Goal: Find specific page/section: Find specific page/section

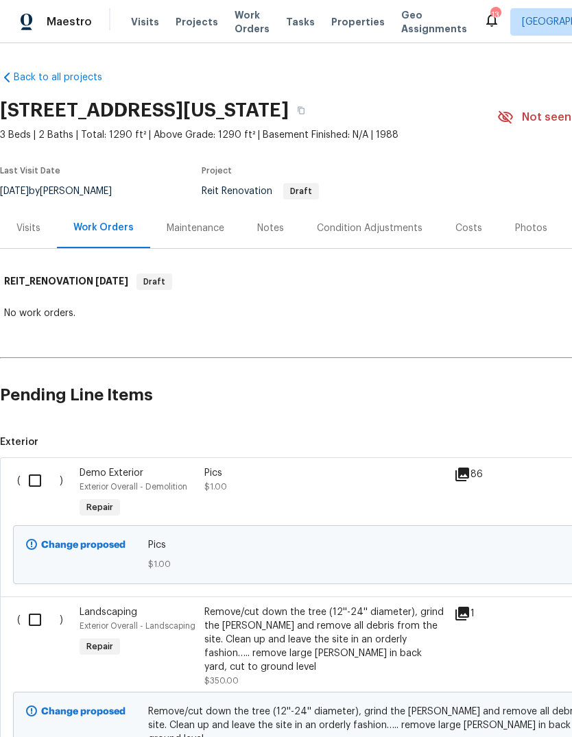
click at [141, 27] on span "Visits" at bounding box center [145, 22] width 28 height 14
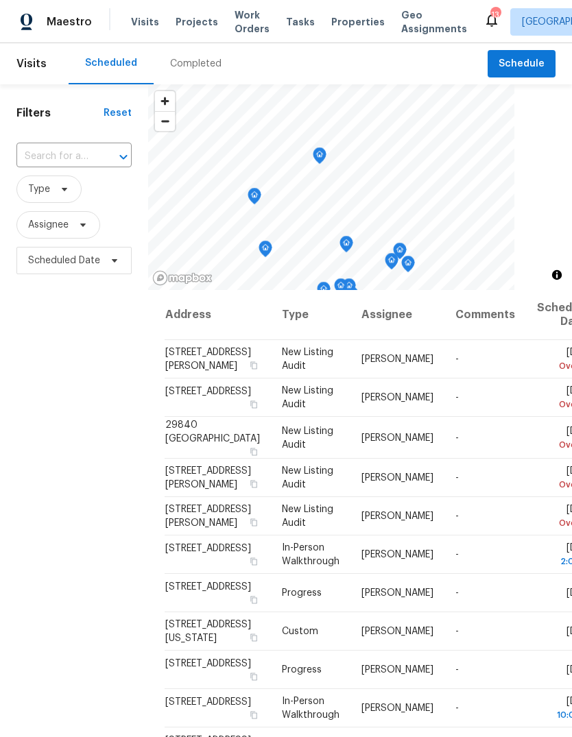
click at [197, 62] on div "Completed" at bounding box center [195, 64] width 51 height 14
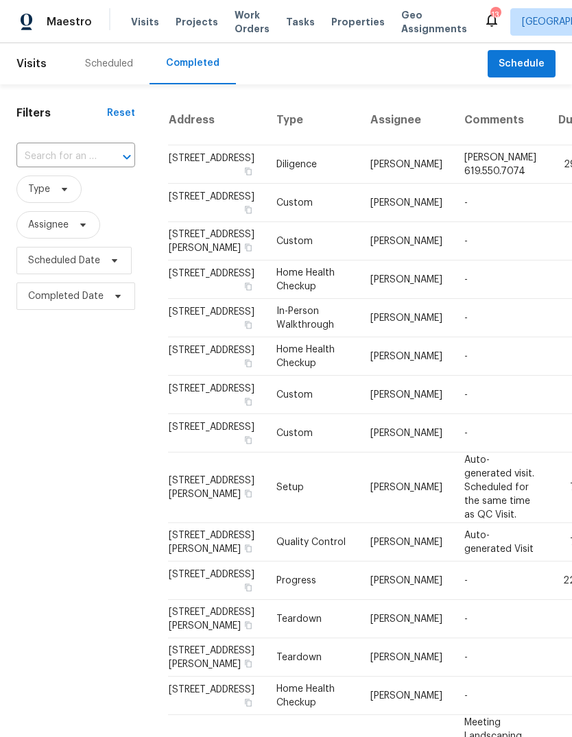
click at [53, 154] on input "text" at bounding box center [56, 156] width 80 height 21
type input "3796"
click at [81, 192] on li "3796 Auburn Ridge Dr, Perris, CA 92571" at bounding box center [74, 195] width 117 height 37
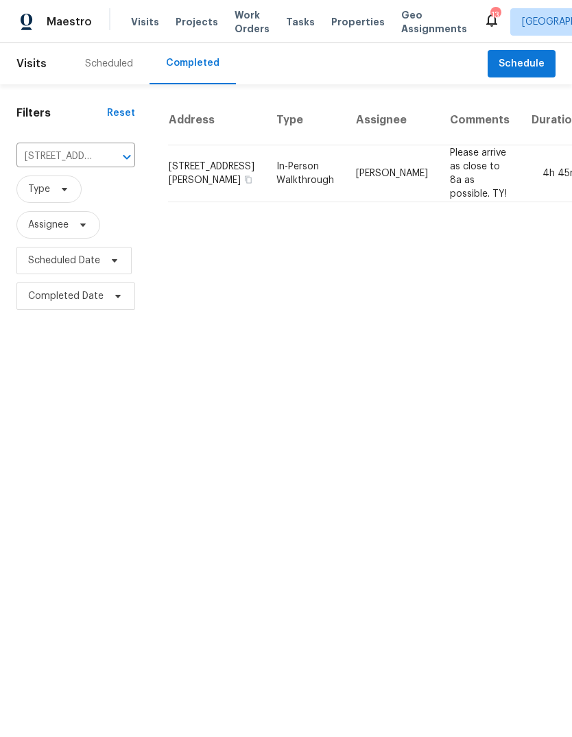
click at [439, 184] on td "Please arrive as close to 8a as possible. TY!" at bounding box center [480, 173] width 82 height 57
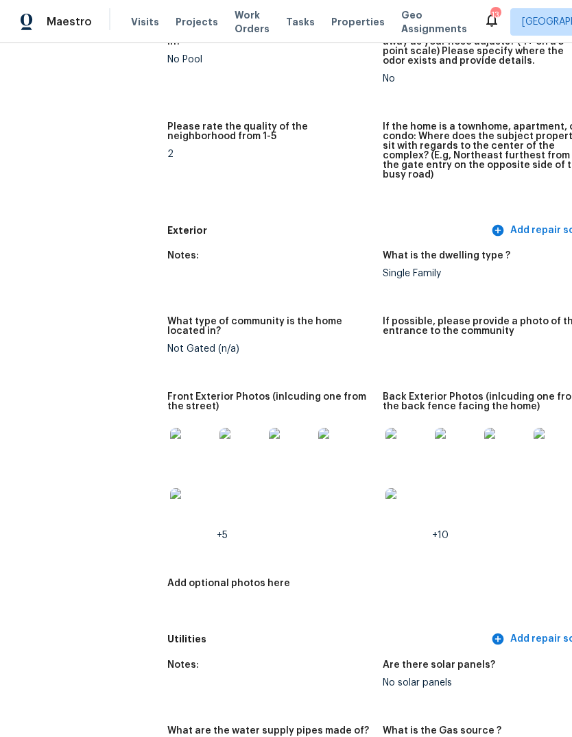
scroll to position [412, 0]
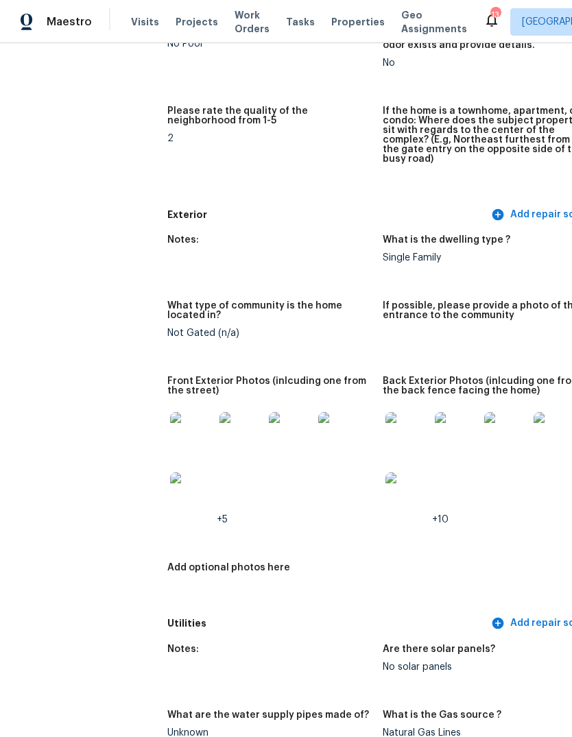
click at [170, 424] on img at bounding box center [192, 434] width 44 height 44
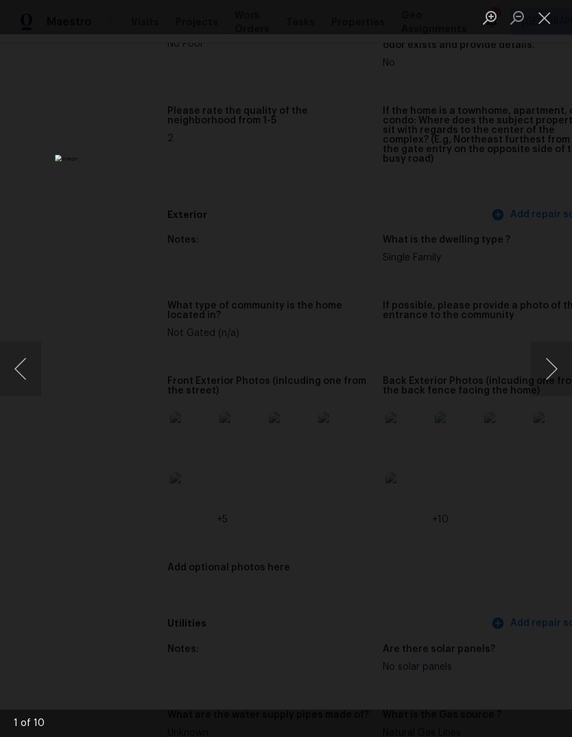
click at [537, 382] on button "Next image" at bounding box center [550, 368] width 41 height 55
click at [541, 388] on button "Next image" at bounding box center [550, 368] width 41 height 55
click at [541, 389] on button "Next image" at bounding box center [550, 368] width 41 height 55
click at [546, 387] on button "Next image" at bounding box center [550, 368] width 41 height 55
click at [539, 21] on button "Close lightbox" at bounding box center [543, 17] width 27 height 24
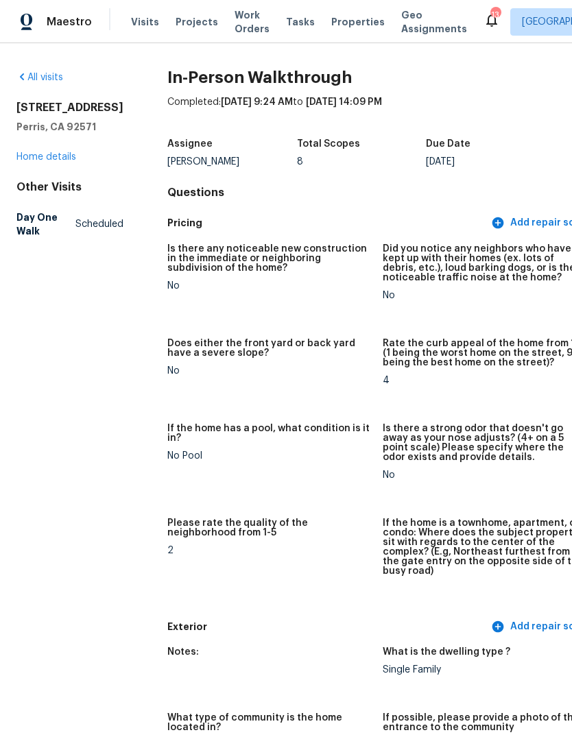
scroll to position [0, 0]
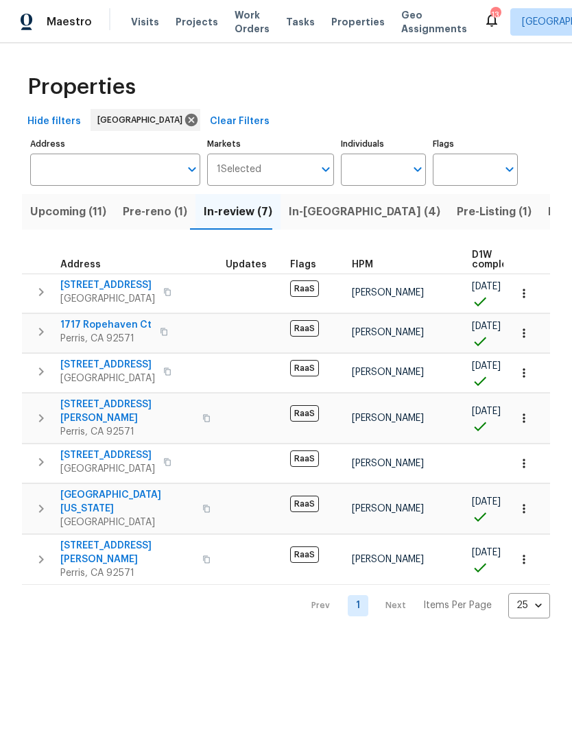
click at [144, 24] on span "Visits" at bounding box center [145, 22] width 28 height 14
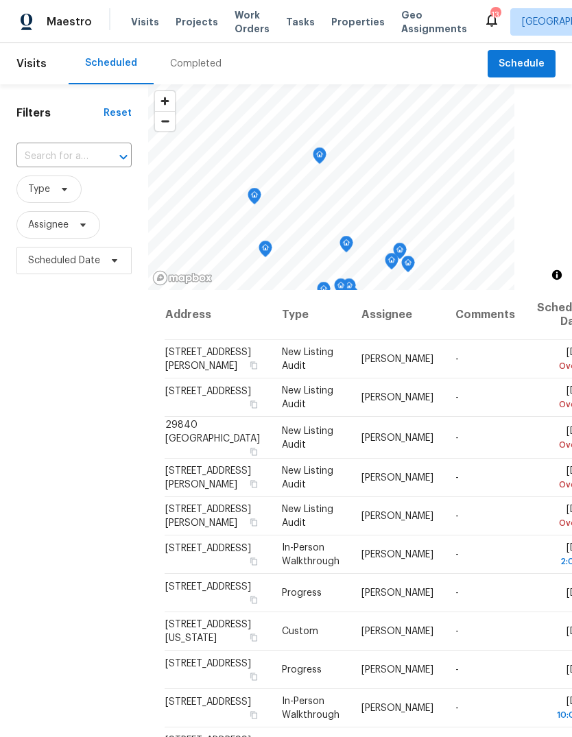
scroll to position [-1, 0]
click at [197, 63] on div "Completed" at bounding box center [195, 64] width 51 height 14
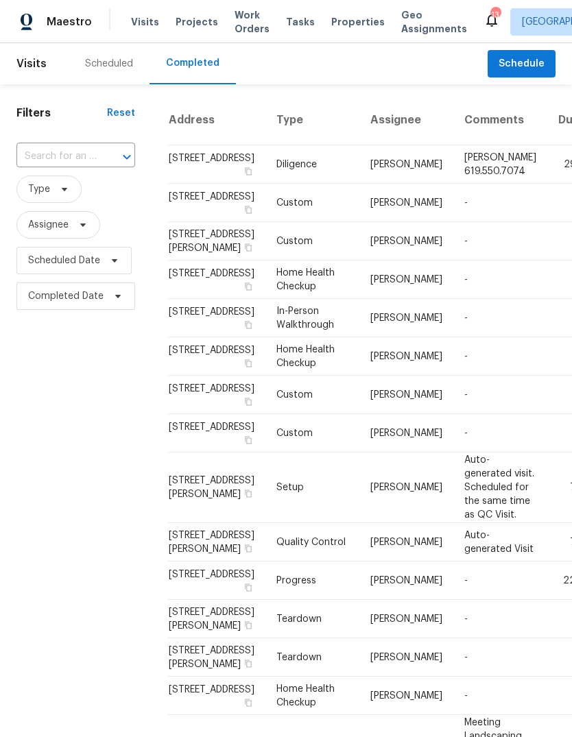
click at [140, 22] on span "Visits" at bounding box center [145, 22] width 28 height 14
click at [118, 65] on div "Scheduled" at bounding box center [109, 64] width 48 height 14
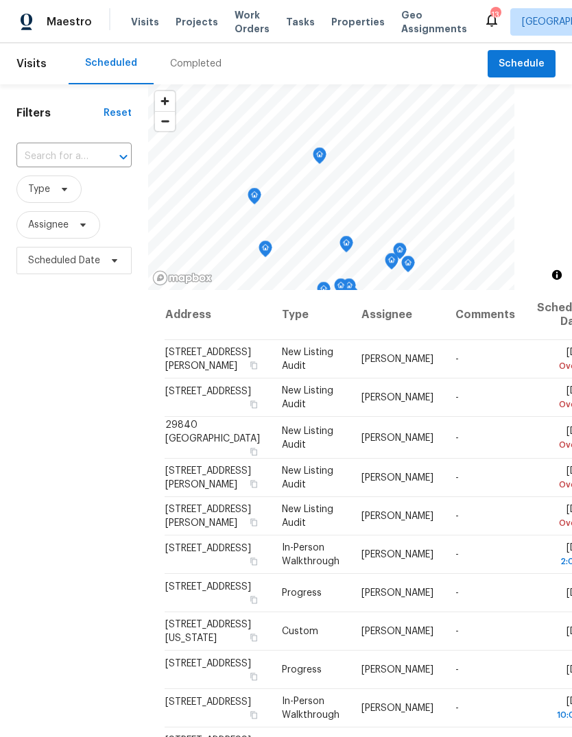
click at [350, 22] on span "Properties" at bounding box center [357, 22] width 53 height 14
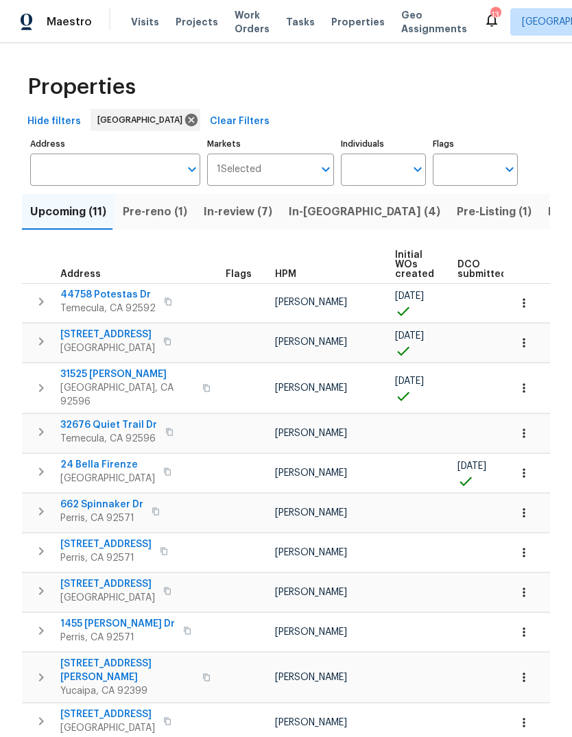
click at [364, 172] on input "Individuals" at bounding box center [373, 170] width 64 height 32
type input "jeff"
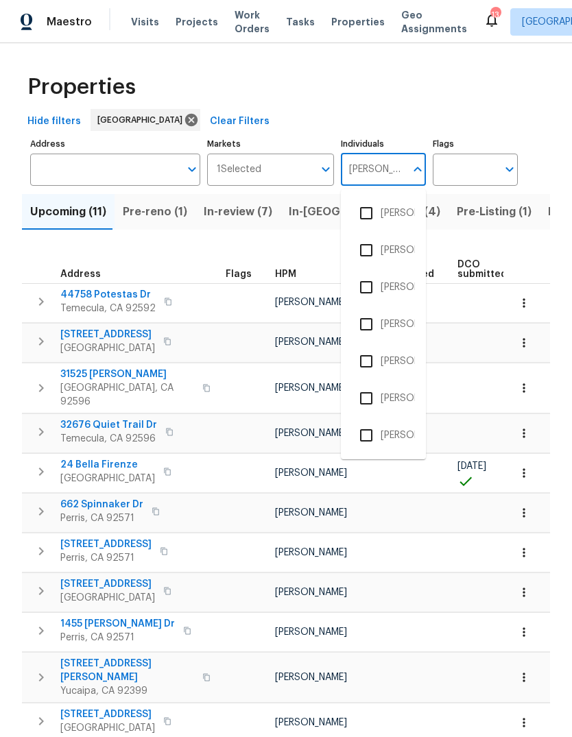
click at [404, 286] on li "[PERSON_NAME]" at bounding box center [383, 287] width 63 height 29
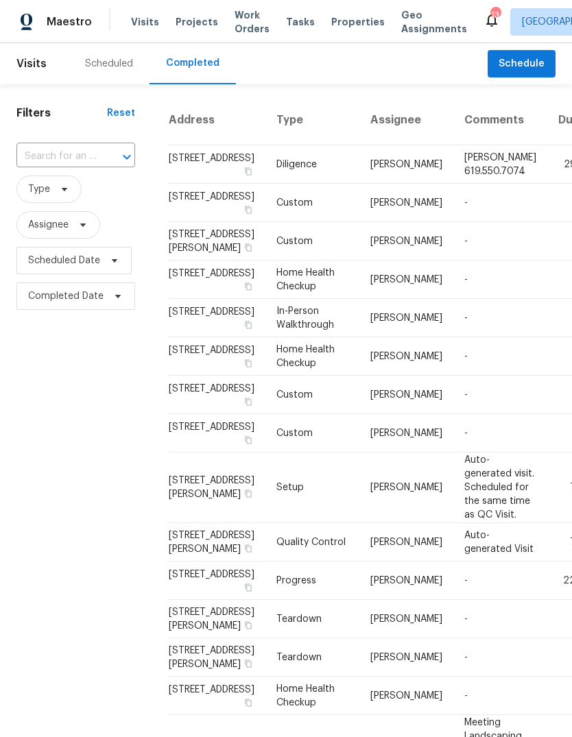
click at [345, 21] on span "Properties" at bounding box center [357, 22] width 53 height 14
